Goal: Information Seeking & Learning: Learn about a topic

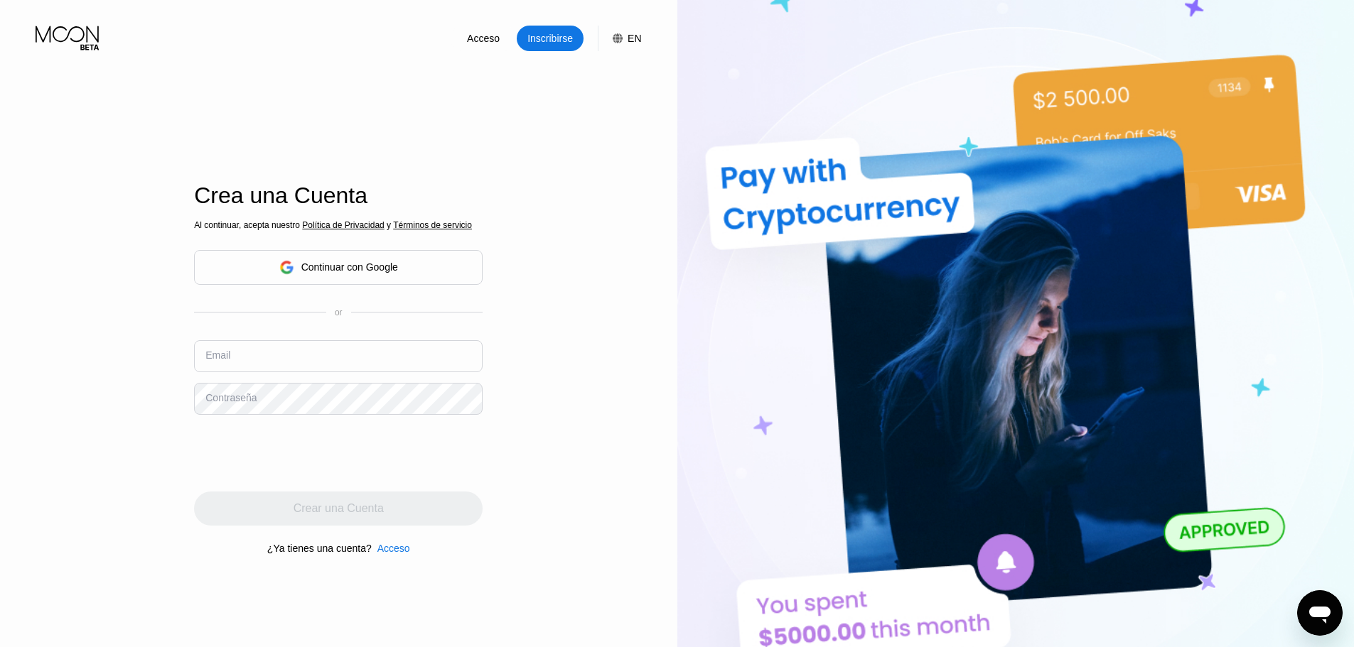
click at [120, 338] on div "Acceso Inscribirse EN Idioma English Ahorrar Crea una Cuenta Al continuar, acep…" at bounding box center [338, 356] width 677 height 712
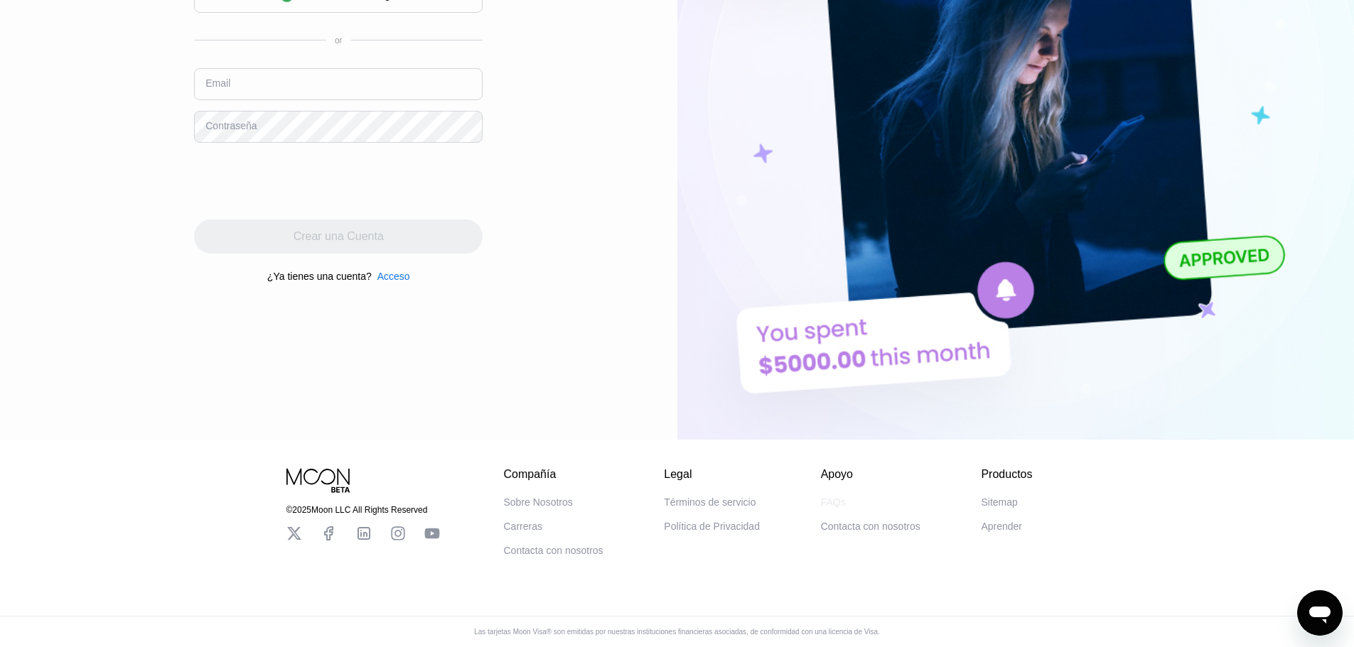
click at [834, 497] on div "FAQs" at bounding box center [833, 502] width 25 height 11
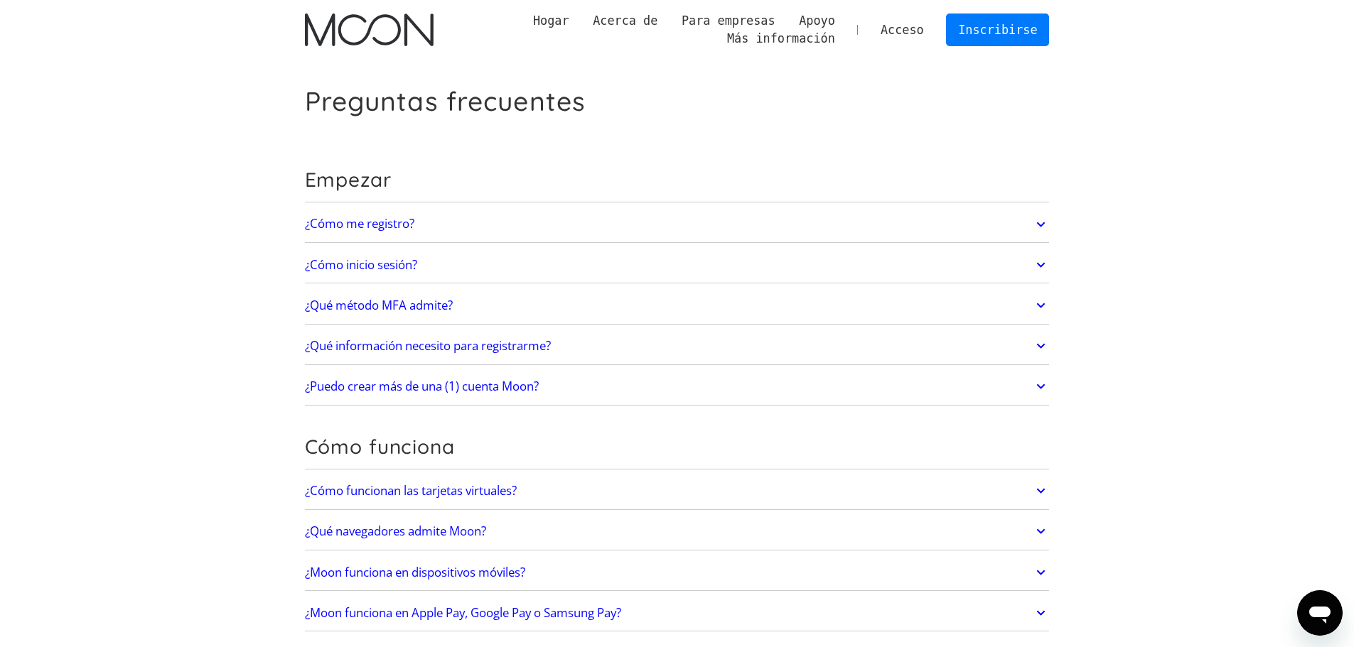
click at [458, 486] on font "¿Cómo funcionan las tarjetas virtuales?" at bounding box center [411, 491] width 212 height 16
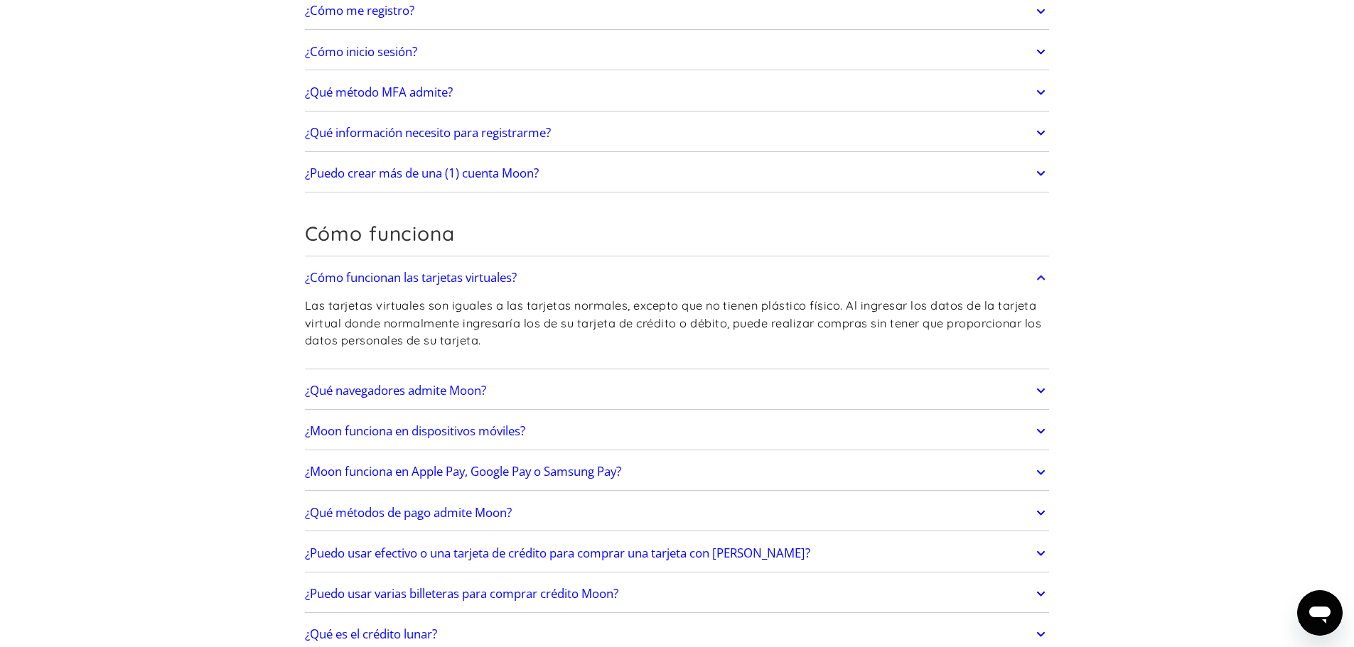
scroll to position [284, 0]
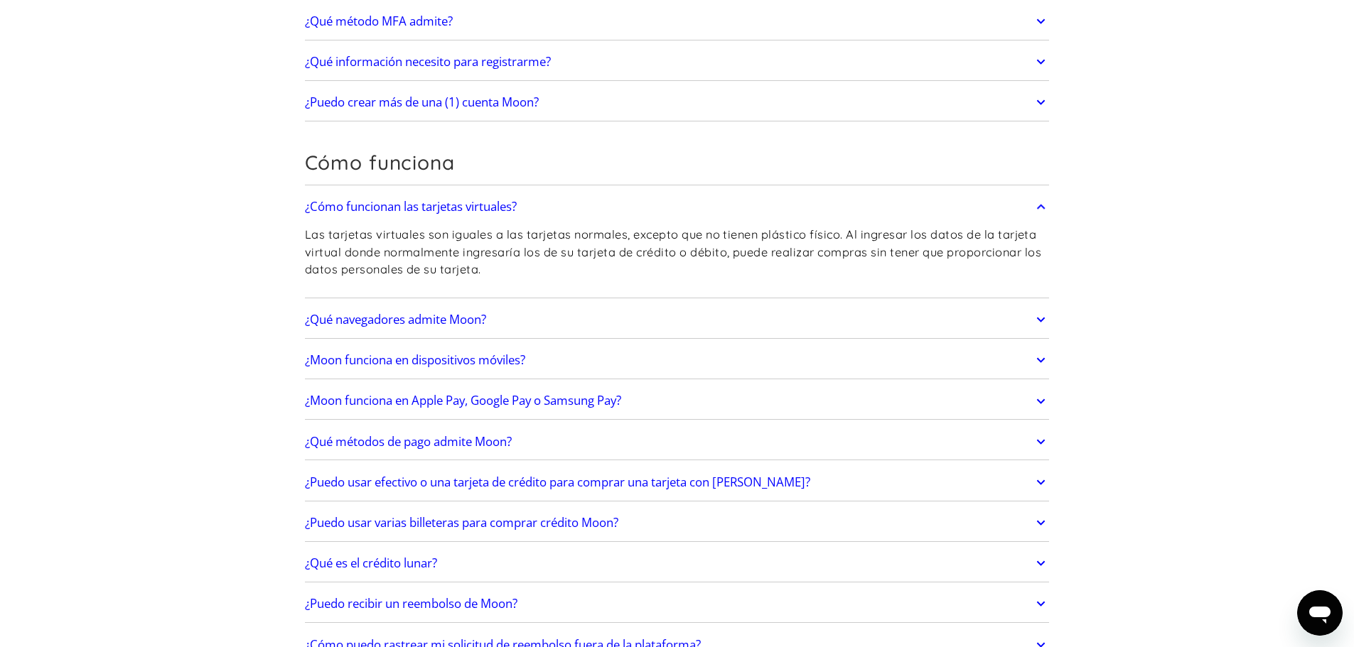
click at [580, 318] on link "¿Qué navegadores admite Moon?" at bounding box center [677, 320] width 745 height 30
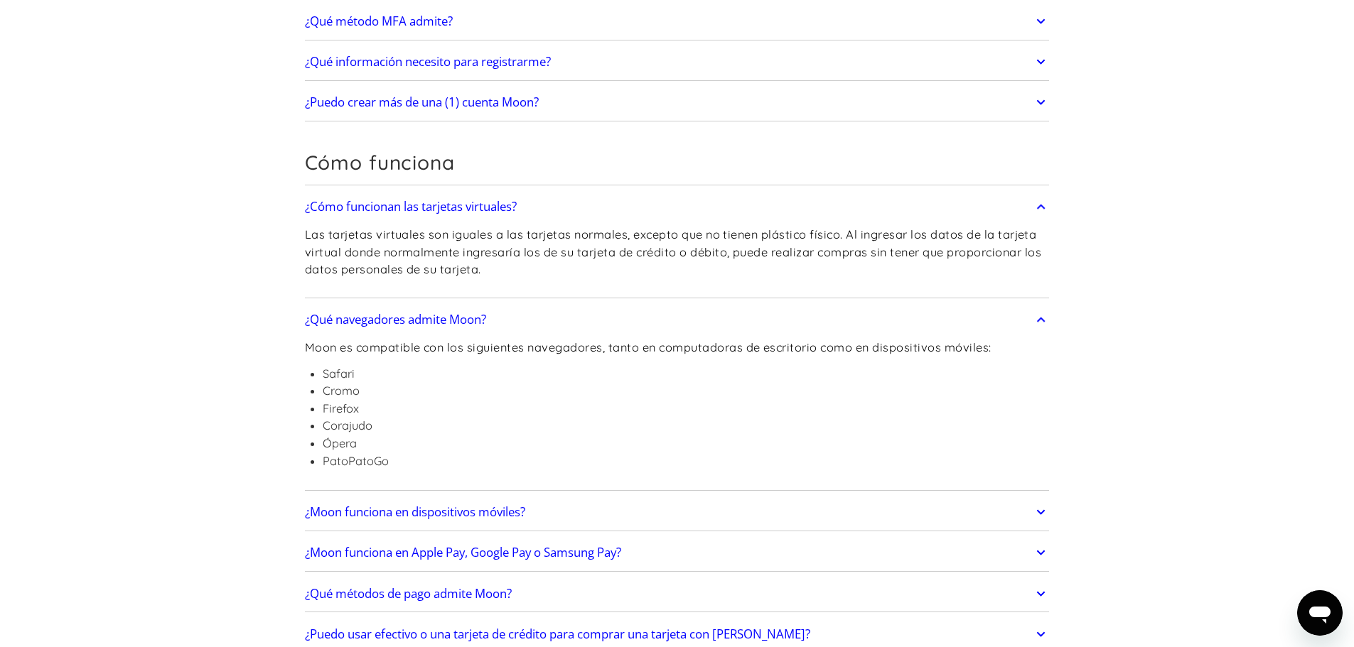
scroll to position [497, 0]
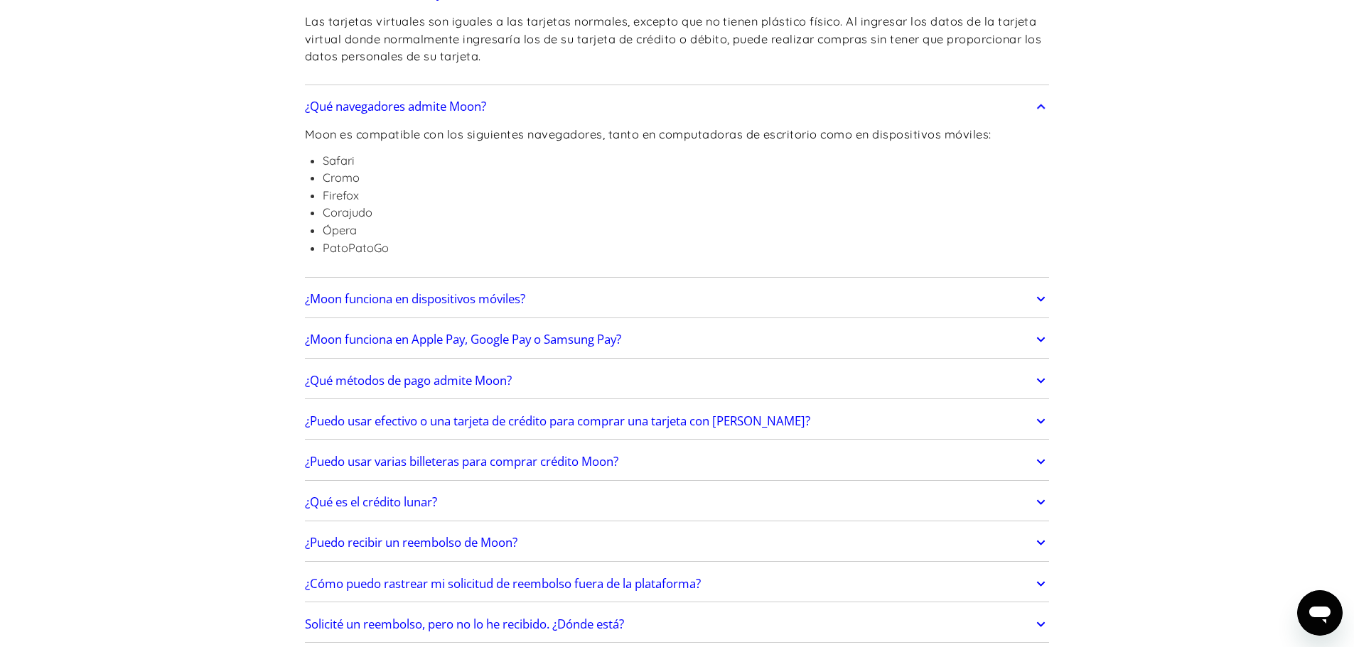
click at [646, 288] on link "¿Moon funciona en dispositivos móviles?" at bounding box center [677, 299] width 745 height 30
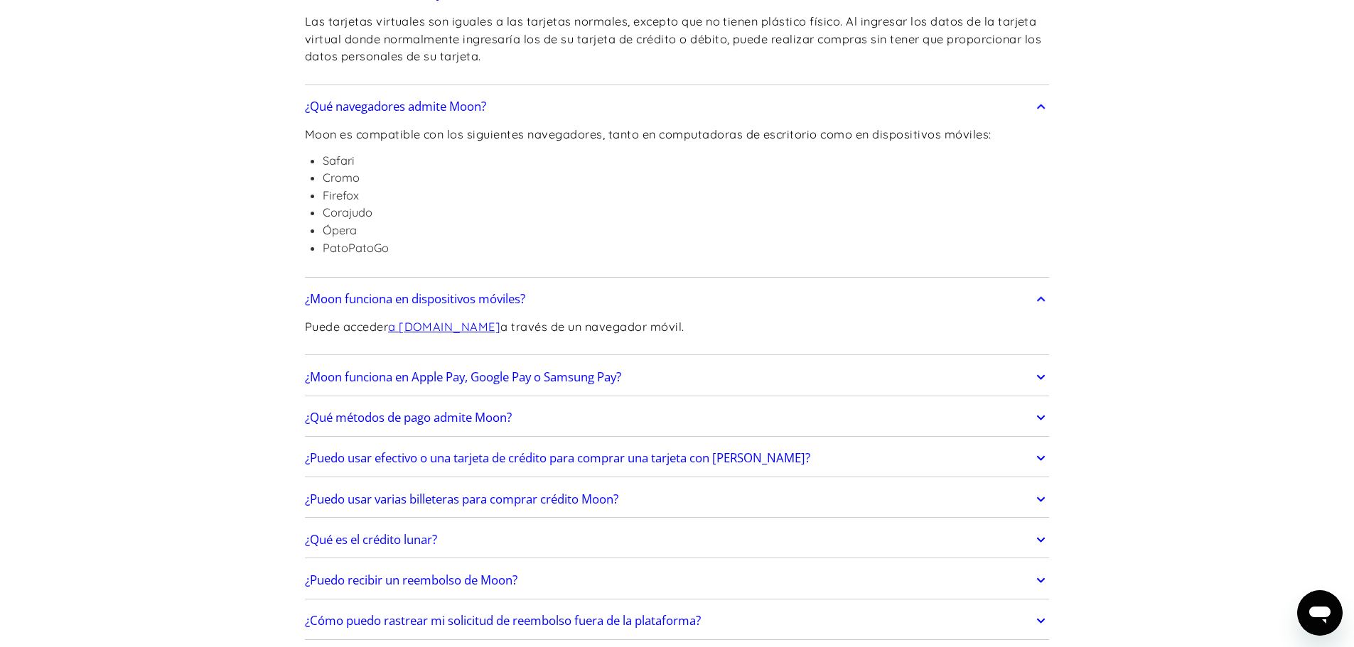
click at [731, 374] on link "¿Moon funciona en Apple Pay, Google Pay o Samsung Pay?" at bounding box center [677, 377] width 745 height 30
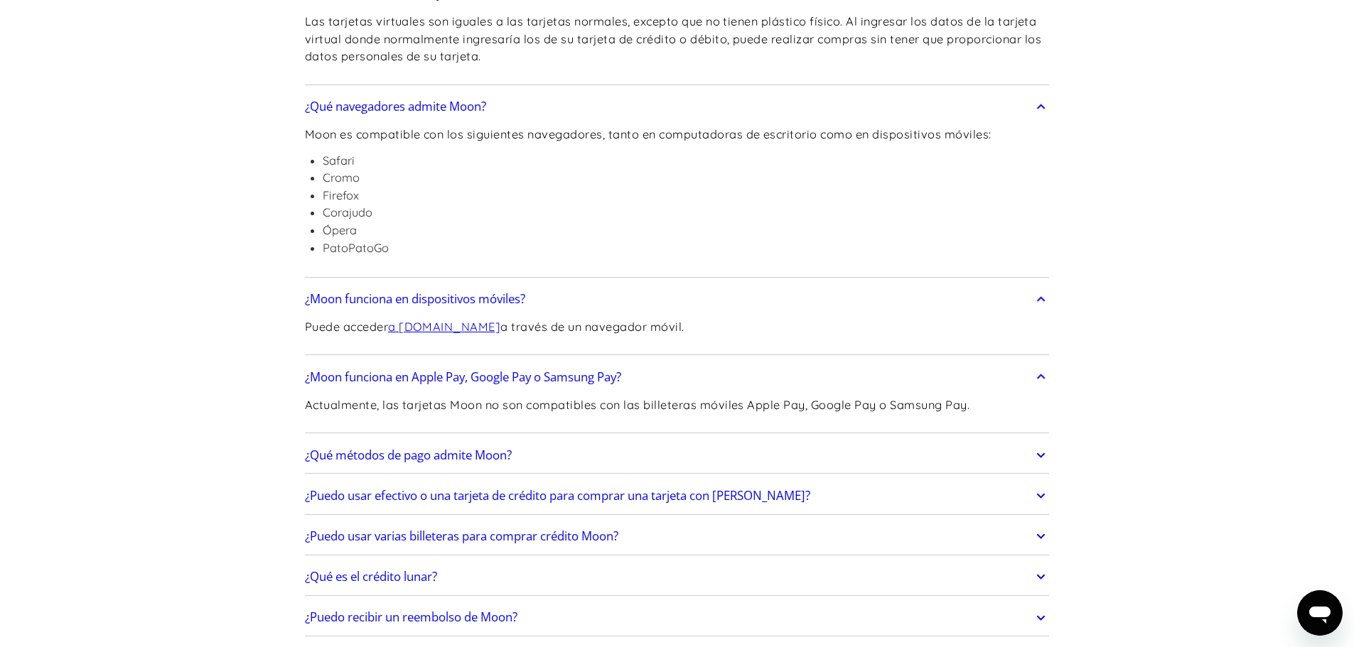
click at [658, 453] on link "¿Qué métodos de pago admite Moon?" at bounding box center [677, 456] width 745 height 30
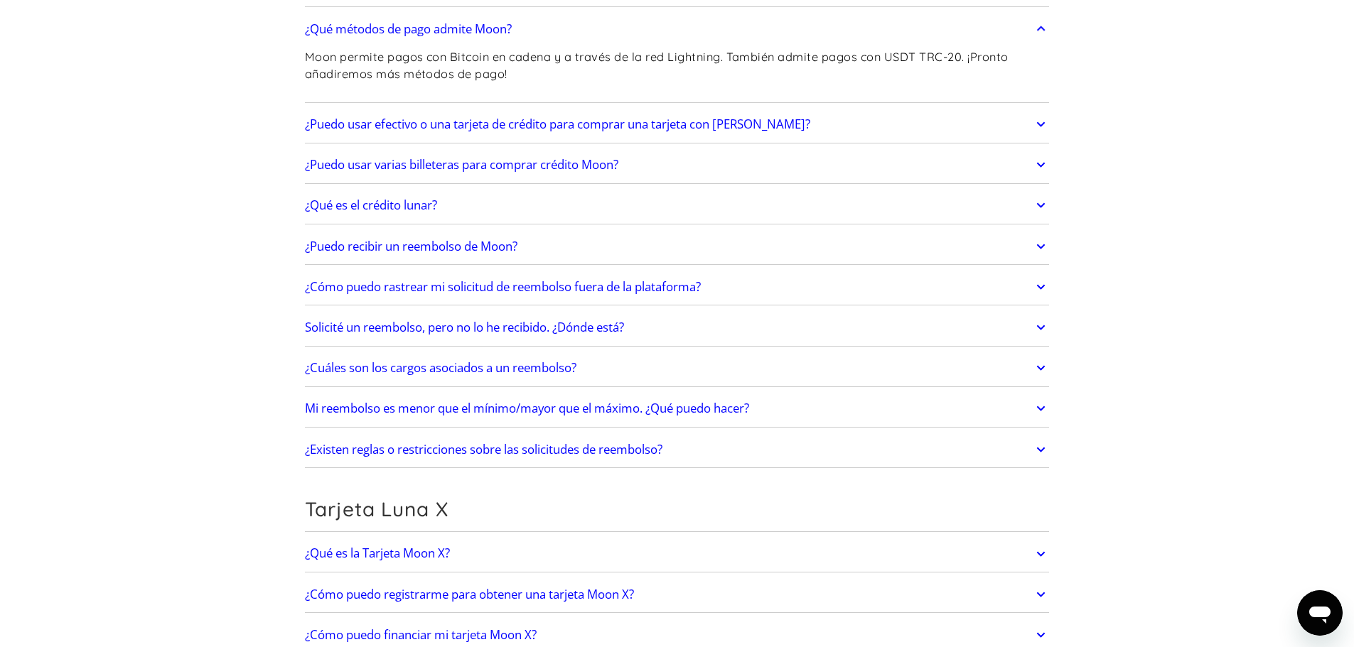
scroll to position [1137, 0]
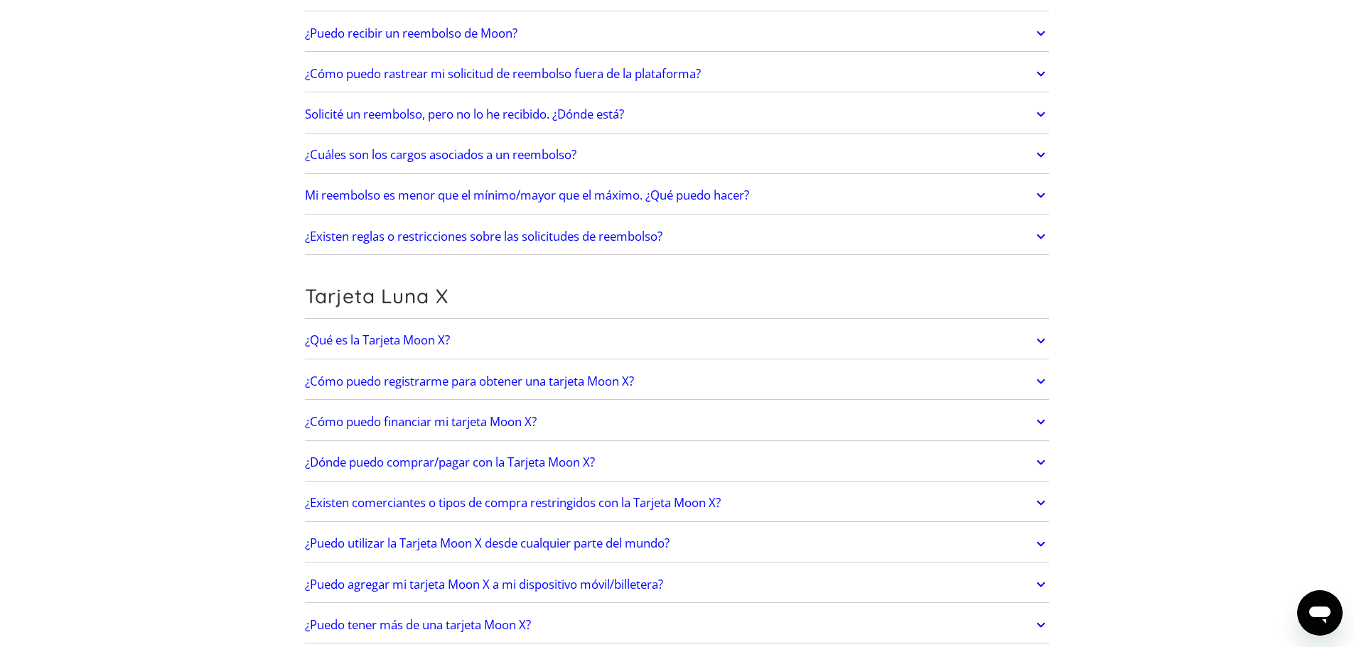
click at [577, 347] on link "¿Qué es la Tarjeta Moon X?" at bounding box center [677, 341] width 745 height 30
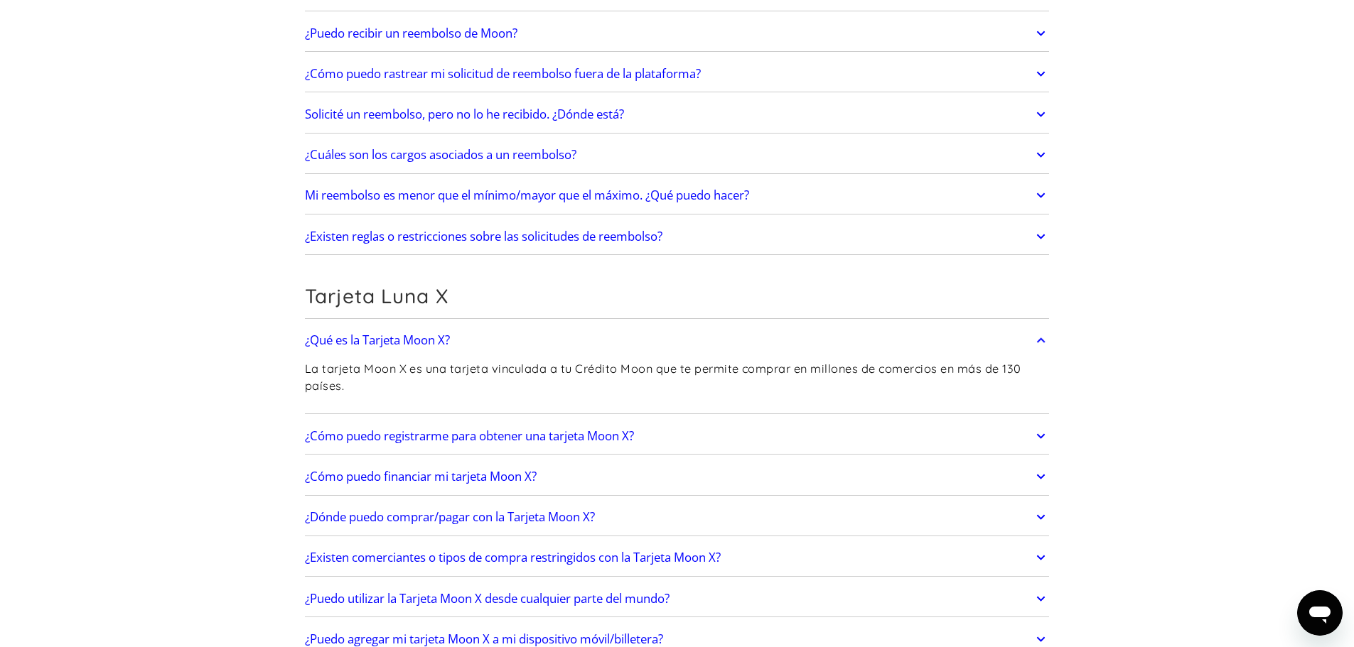
click at [643, 474] on link "¿Cómo puedo financiar mi tarjeta Moon X?" at bounding box center [677, 477] width 745 height 30
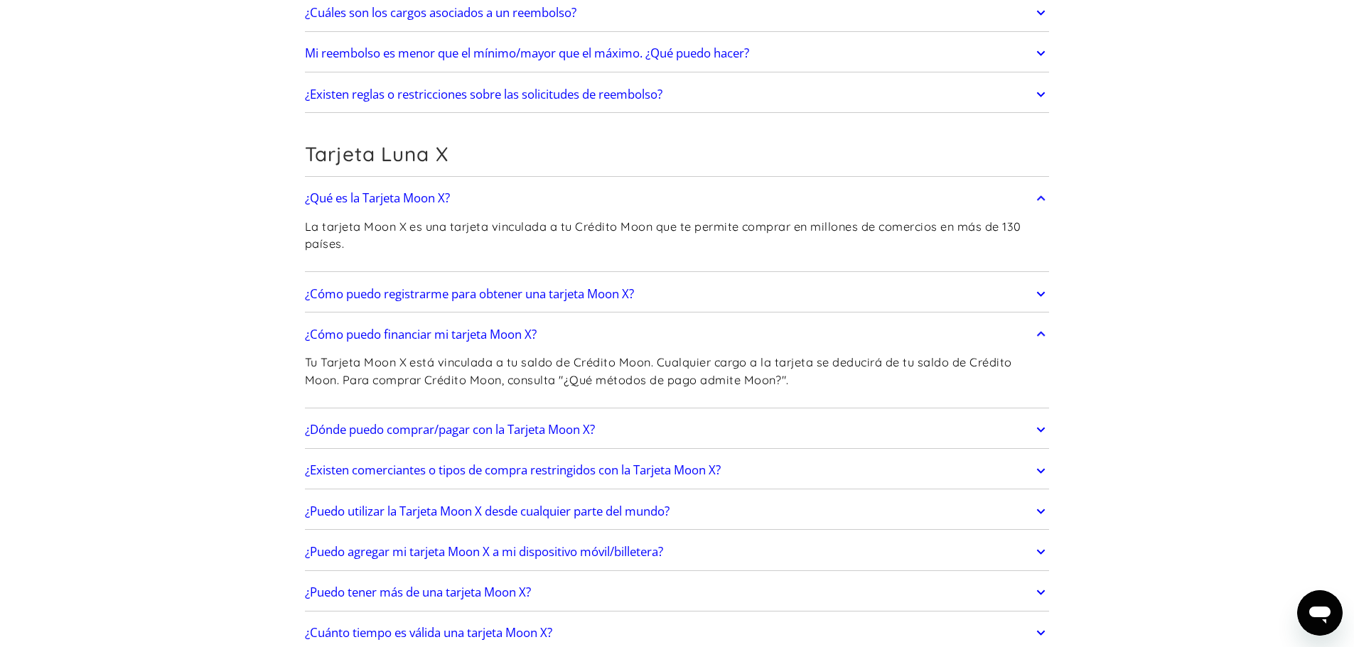
scroll to position [1350, 0]
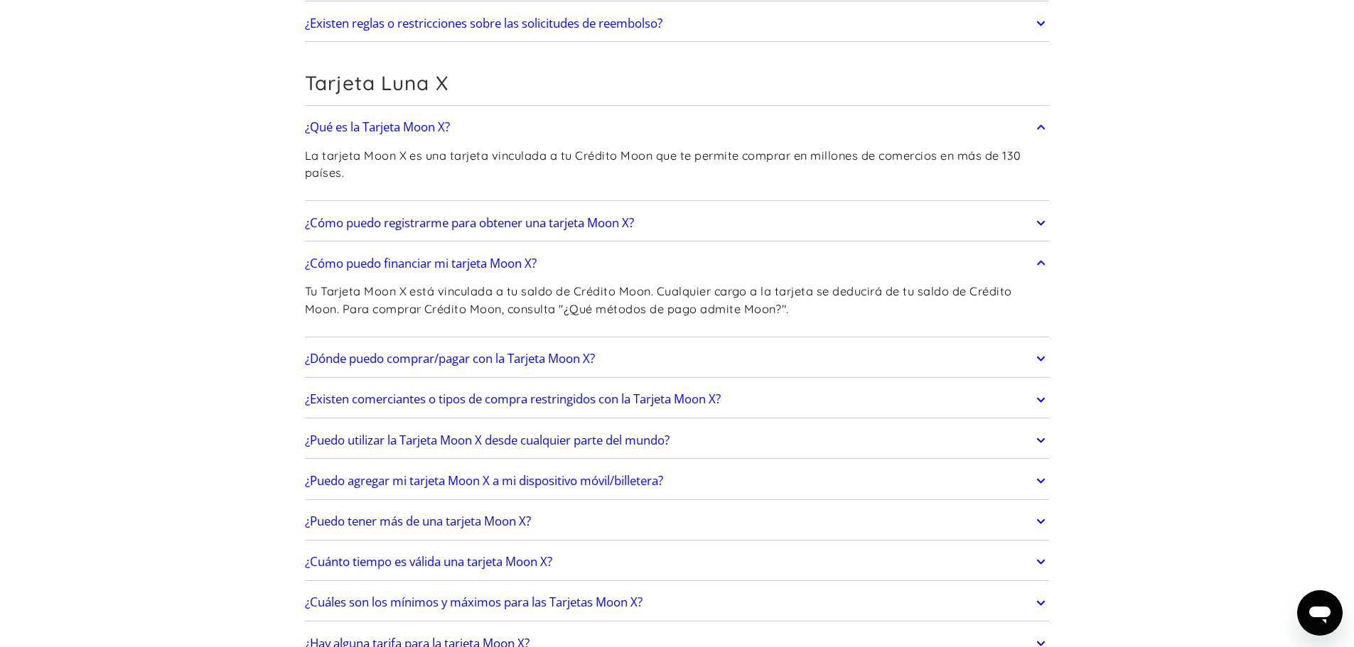
click at [731, 478] on link "¿Puedo agregar mi tarjeta Moon X a mi dispositivo móvil/billetera?" at bounding box center [677, 481] width 745 height 30
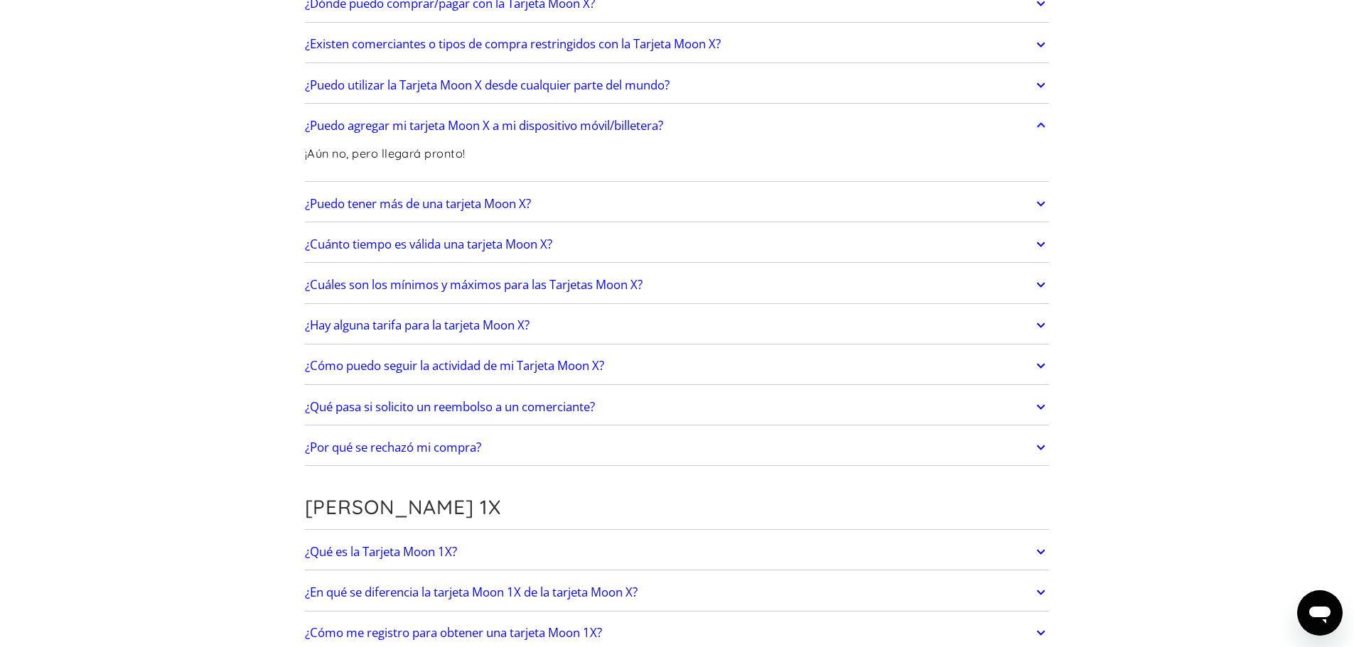
scroll to position [2132, 0]
